Goal: Check status: Check status

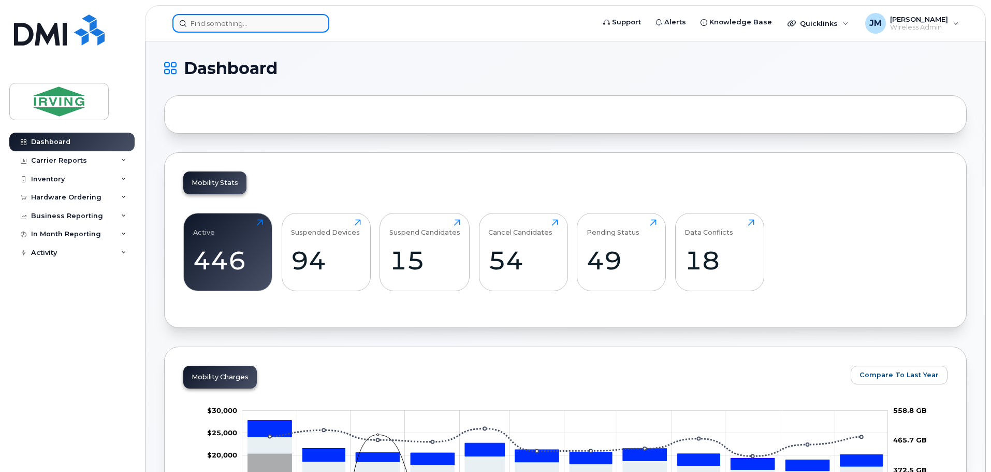
click at [271, 24] on input at bounding box center [250, 23] width 157 height 19
paste input "351690512460612"
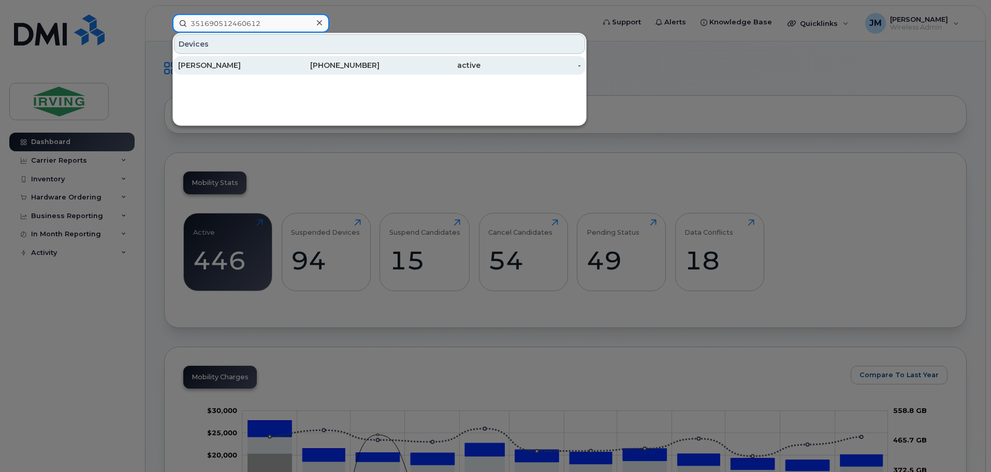
type input "351690512460612"
click at [264, 68] on div "[PERSON_NAME]" at bounding box center [228, 65] width 101 height 10
